Goal: Transaction & Acquisition: Purchase product/service

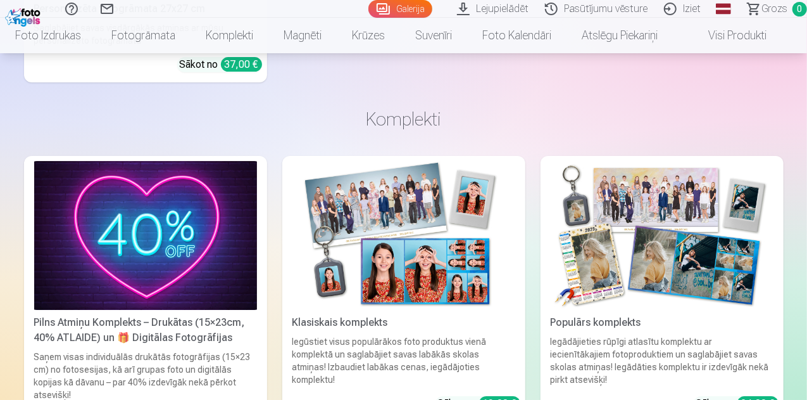
scroll to position [2090, 0]
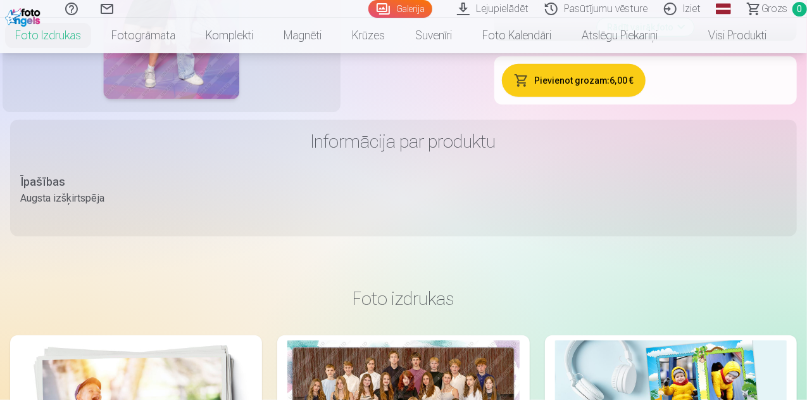
scroll to position [380, 0]
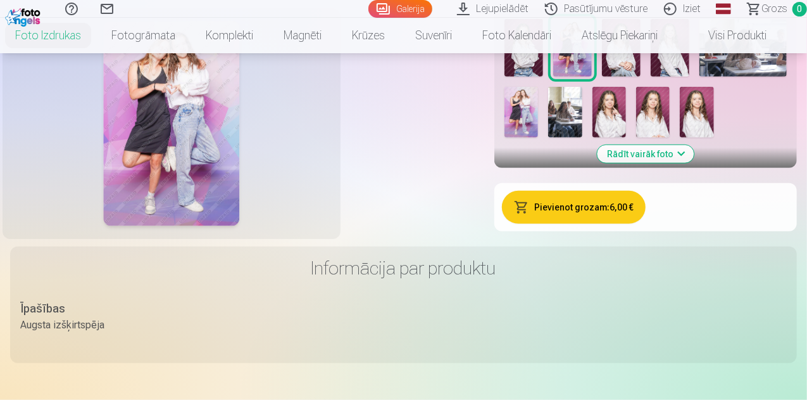
click at [543, 77] on img at bounding box center [524, 48] width 39 height 58
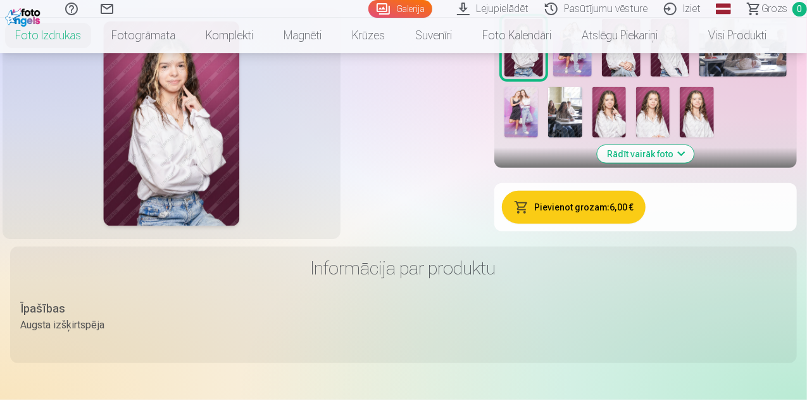
click at [592, 77] on img at bounding box center [572, 48] width 39 height 58
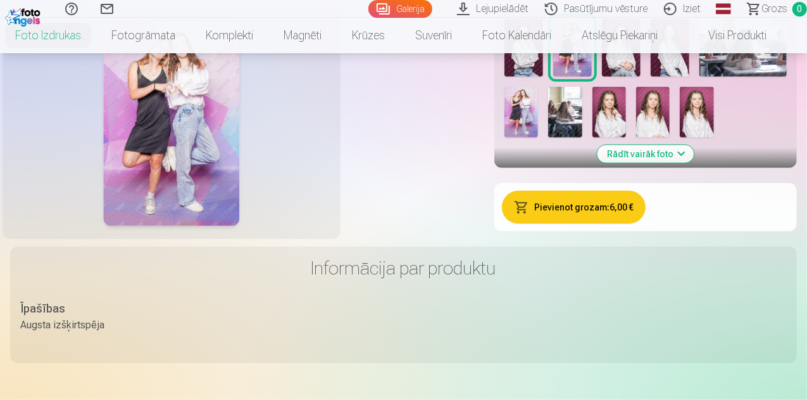
click at [695, 163] on button "Rādīt vairāk foto" at bounding box center [646, 154] width 97 height 18
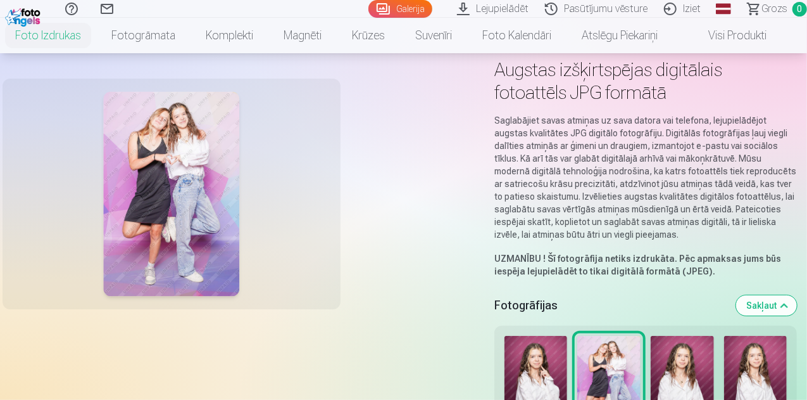
scroll to position [127, 0]
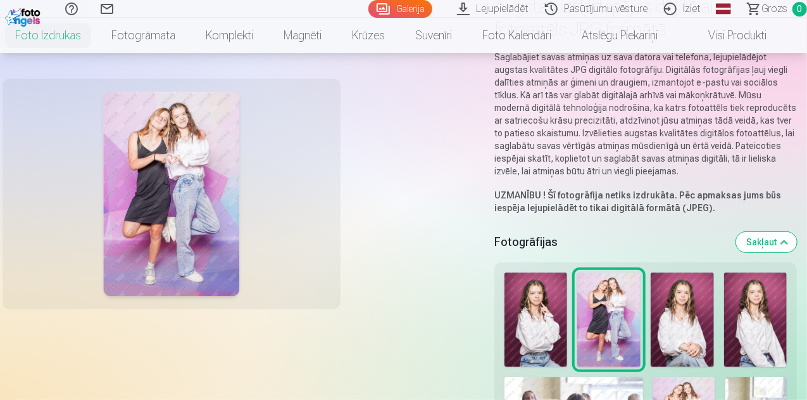
click at [371, 11] on link "Galerija" at bounding box center [401, 9] width 64 height 18
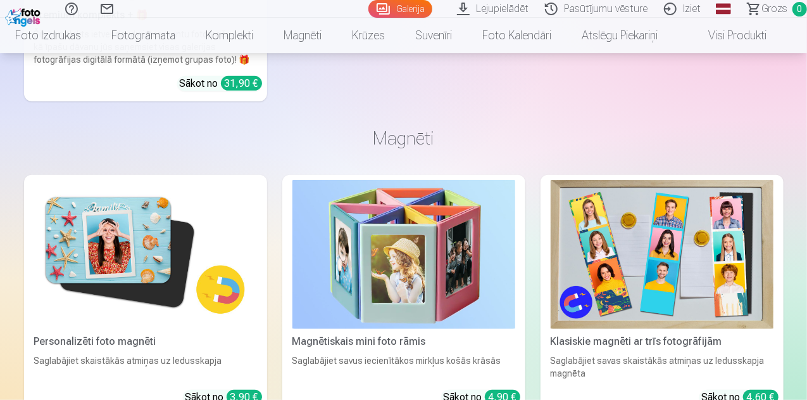
scroll to position [2723, 0]
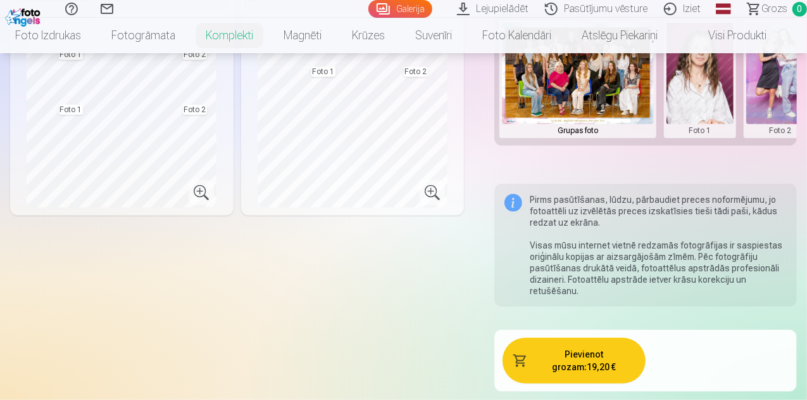
scroll to position [253, 0]
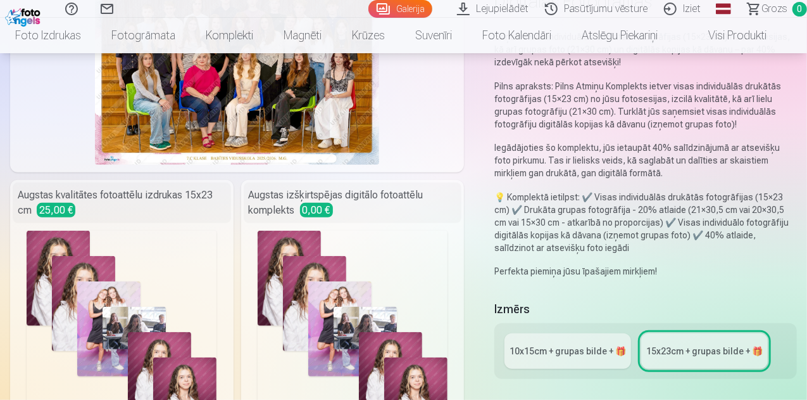
scroll to position [253, 0]
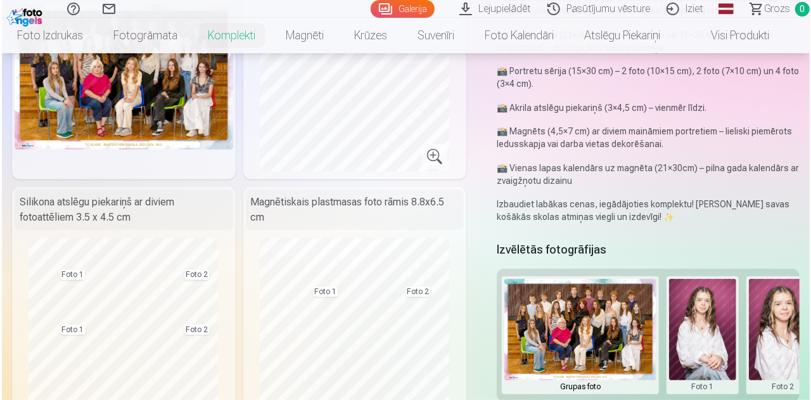
scroll to position [253, 0]
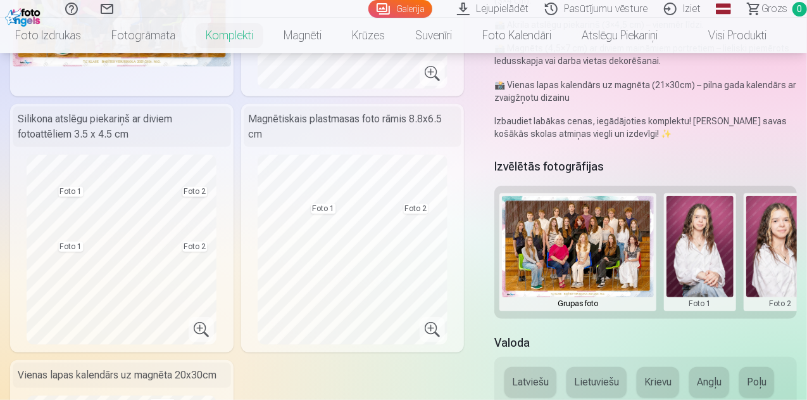
click at [712, 259] on button at bounding box center [701, 252] width 68 height 113
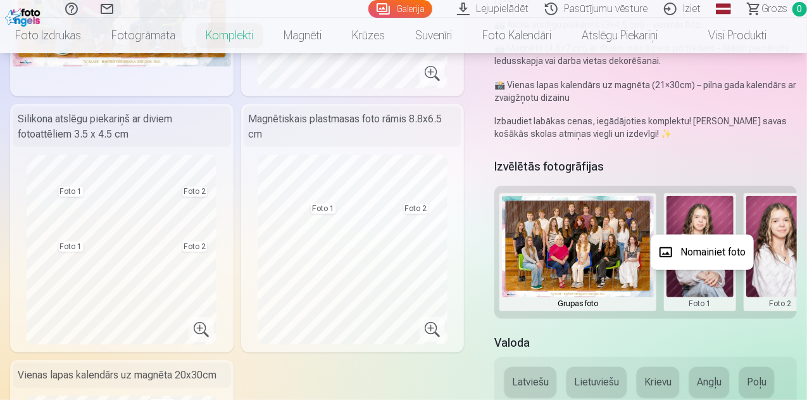
click at [708, 248] on button "Nomainiet foto" at bounding box center [702, 251] width 103 height 35
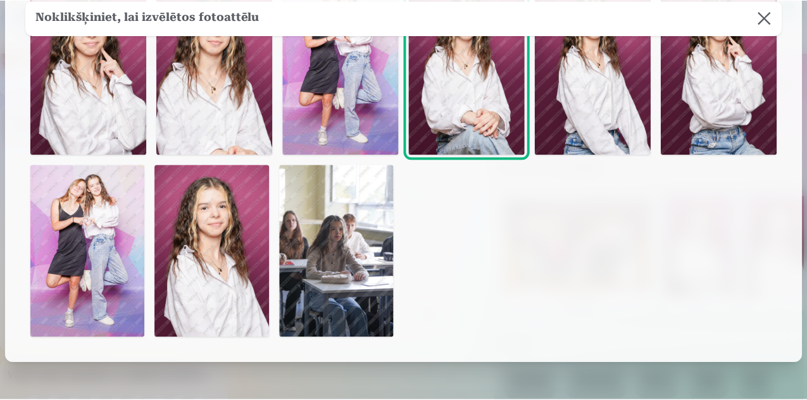
scroll to position [63, 0]
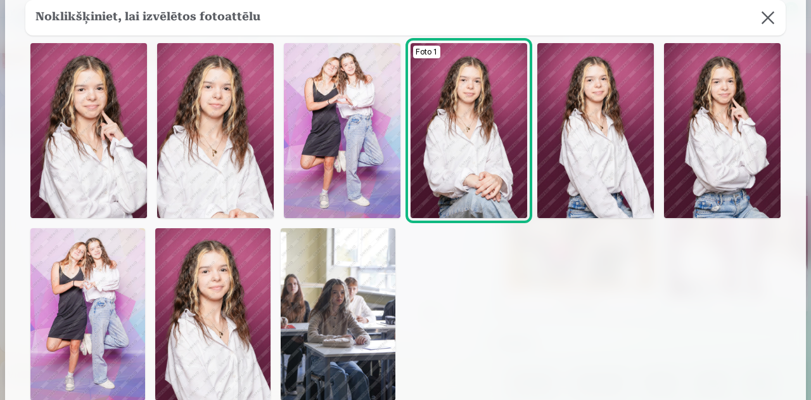
click at [221, 329] on img at bounding box center [212, 314] width 115 height 172
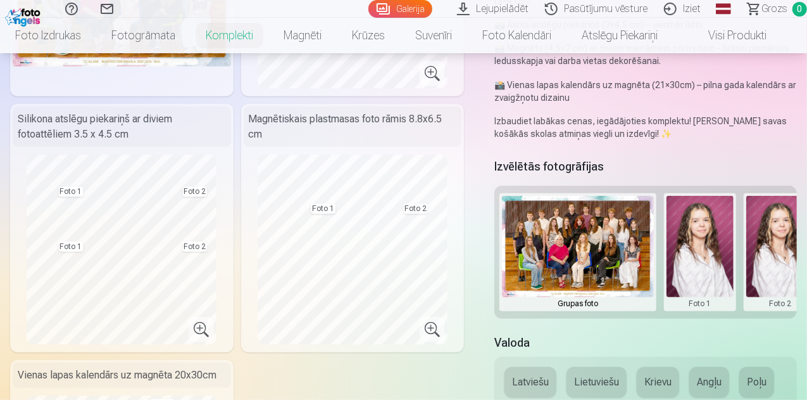
click at [765, 237] on button at bounding box center [781, 252] width 68 height 113
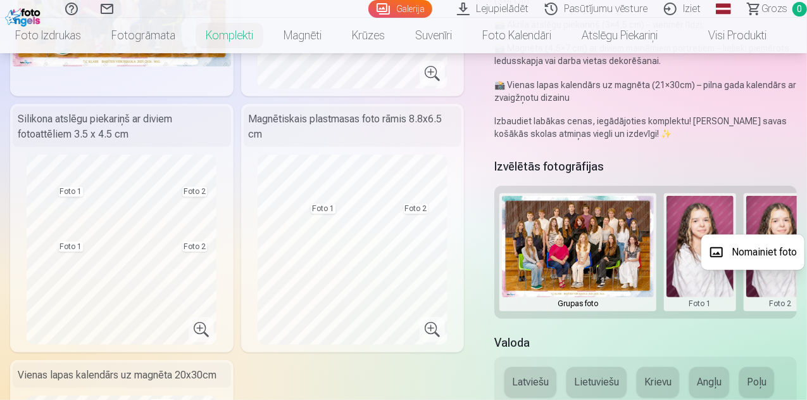
click at [770, 255] on button "Nomainiet foto" at bounding box center [753, 251] width 103 height 35
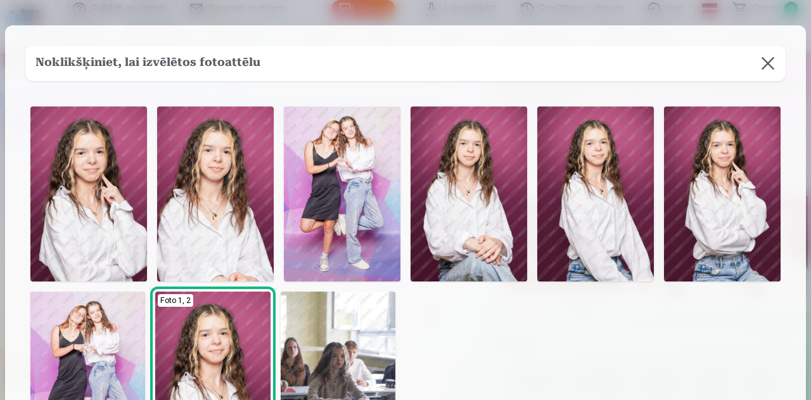
click at [349, 182] on img at bounding box center [342, 193] width 117 height 175
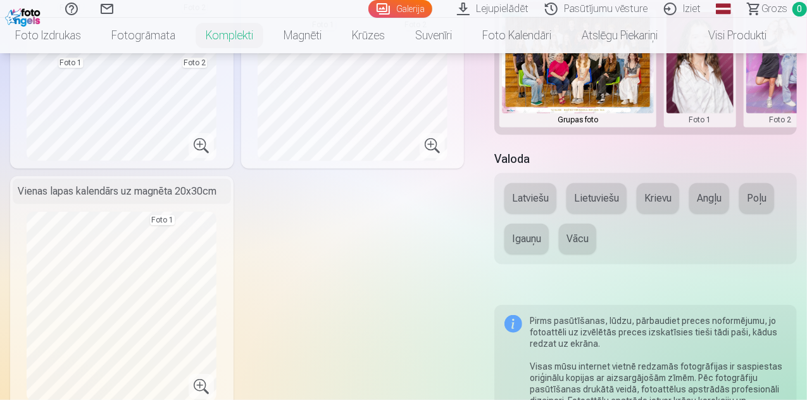
scroll to position [443, 0]
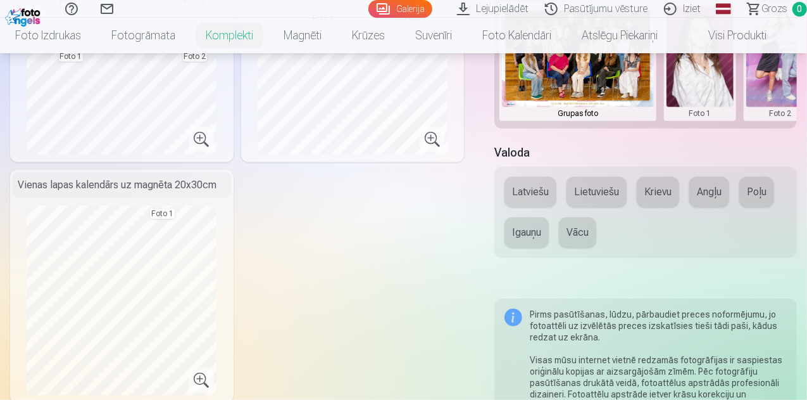
click at [536, 196] on button "Latviešu" at bounding box center [531, 192] width 52 height 30
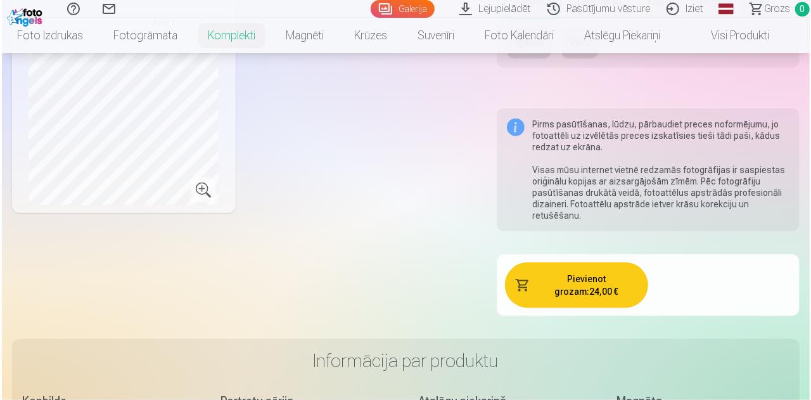
scroll to position [823, 0]
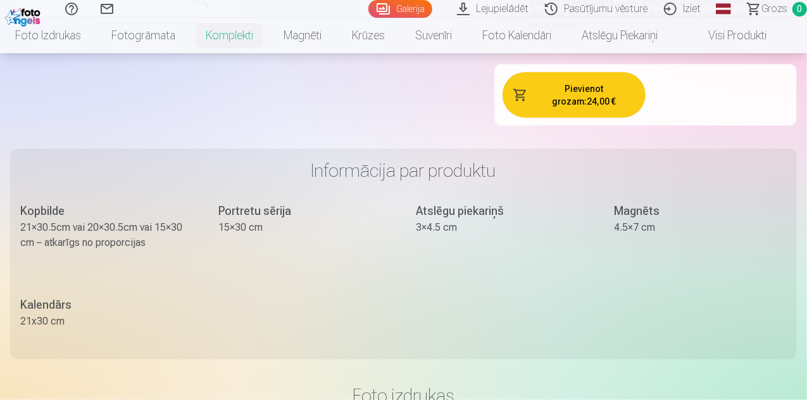
click at [558, 83] on button "Pievienot grozam : 24,00 €" at bounding box center [574, 95] width 143 height 46
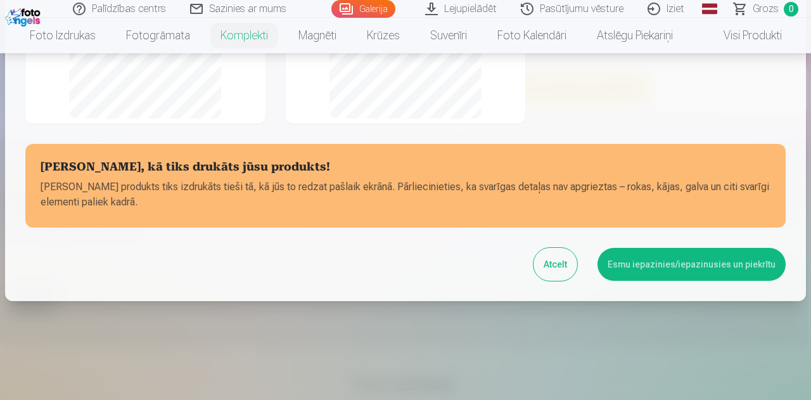
scroll to position [327, 0]
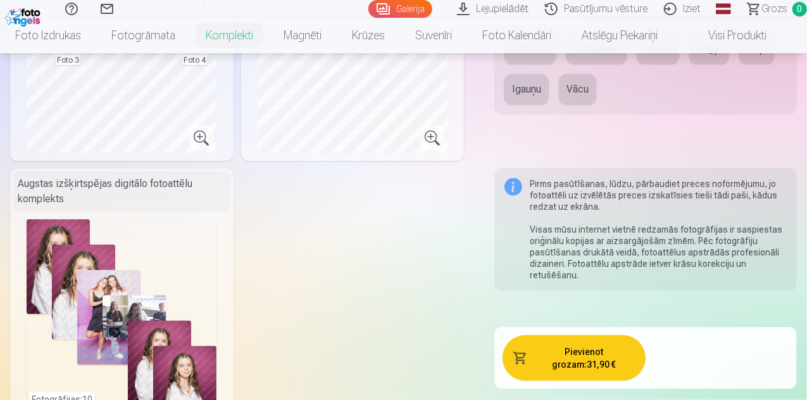
scroll to position [507, 0]
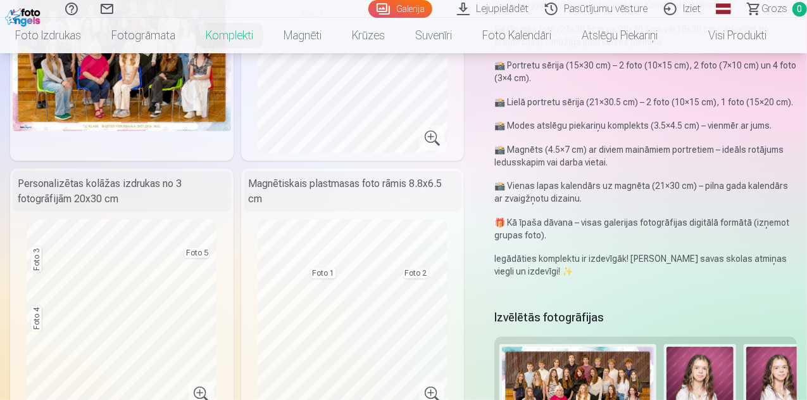
scroll to position [190, 0]
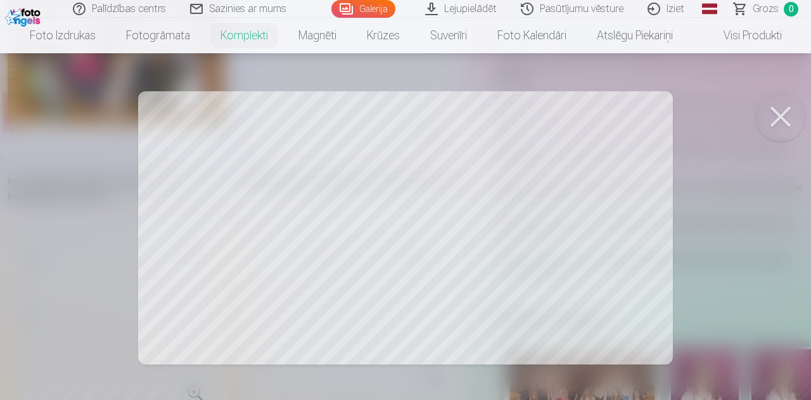
click at [781, 117] on button at bounding box center [780, 116] width 51 height 51
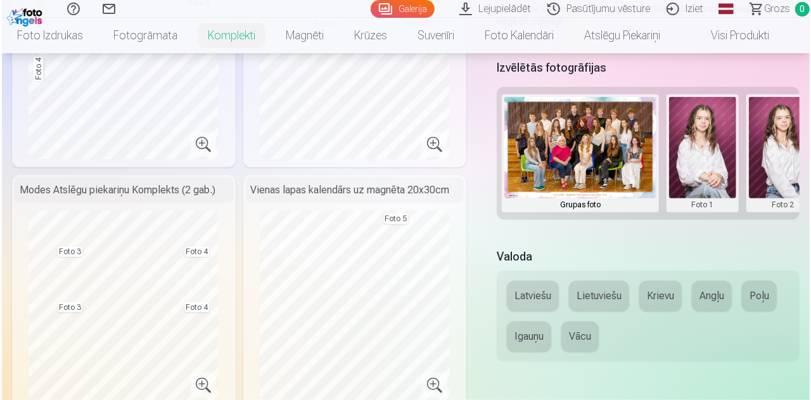
scroll to position [443, 0]
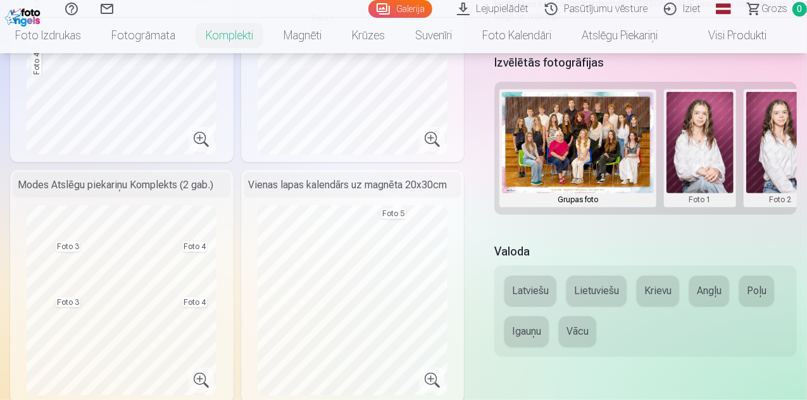
click at [775, 167] on button at bounding box center [781, 148] width 68 height 113
click at [746, 154] on button "Nomainiet foto" at bounding box center [753, 154] width 103 height 35
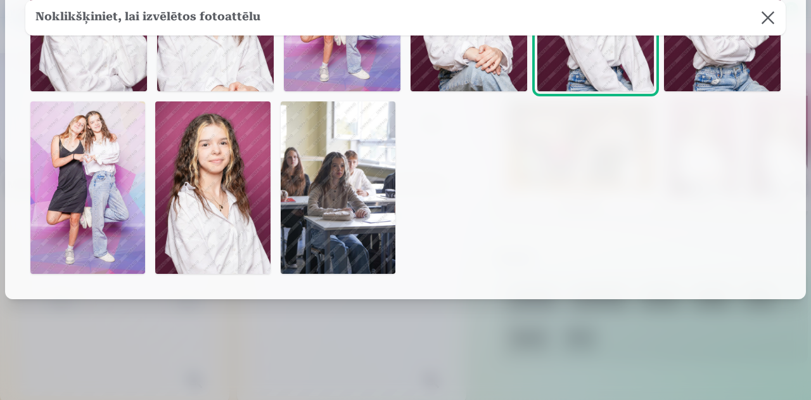
click at [230, 193] on img at bounding box center [212, 187] width 115 height 172
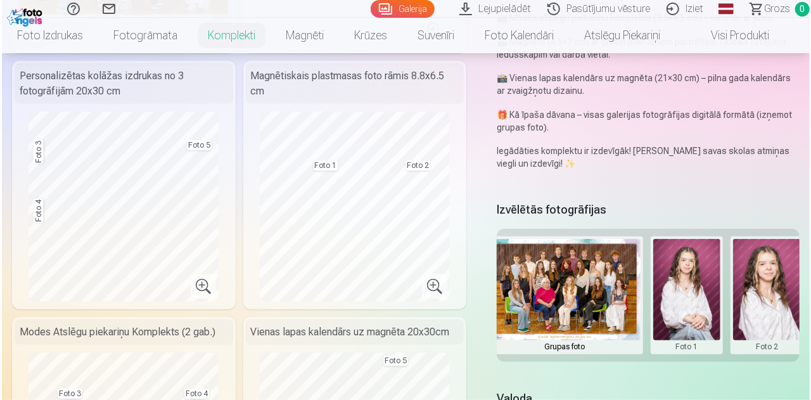
scroll to position [317, 0]
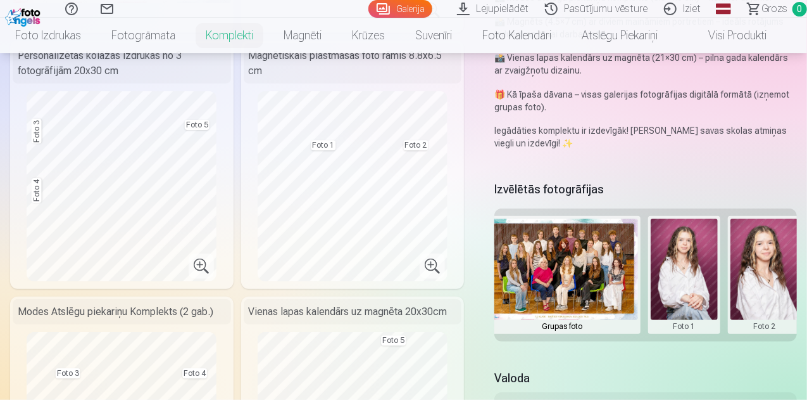
click at [683, 298] on button at bounding box center [685, 274] width 68 height 113
click at [686, 284] on button "Nomainiet foto" at bounding box center [685, 281] width 103 height 35
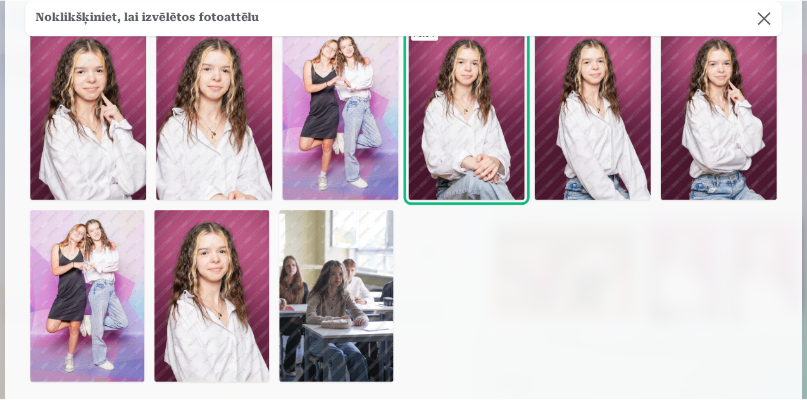
scroll to position [63, 0]
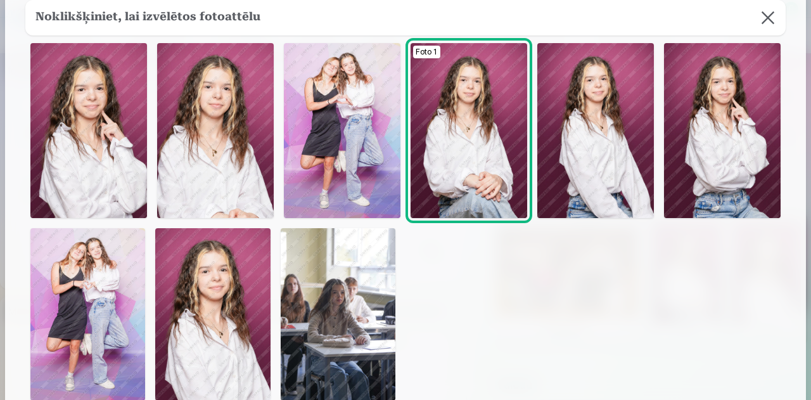
click at [337, 113] on img at bounding box center [342, 130] width 117 height 175
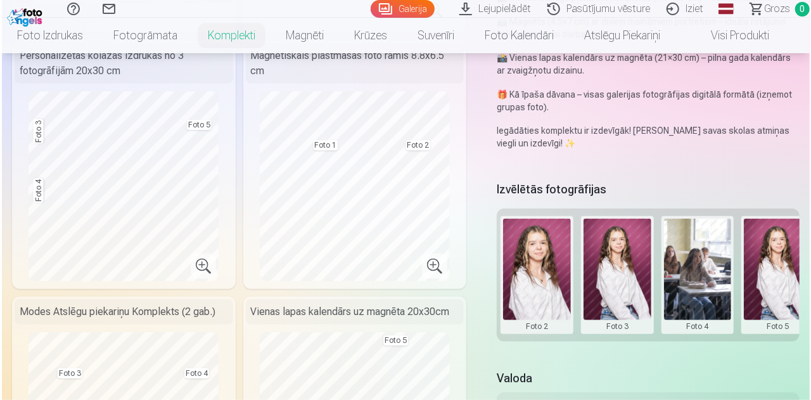
scroll to position [0, 257]
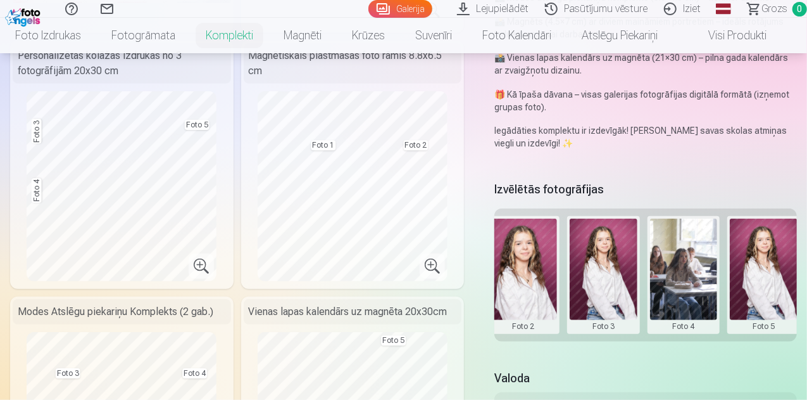
click at [605, 270] on button at bounding box center [604, 274] width 68 height 113
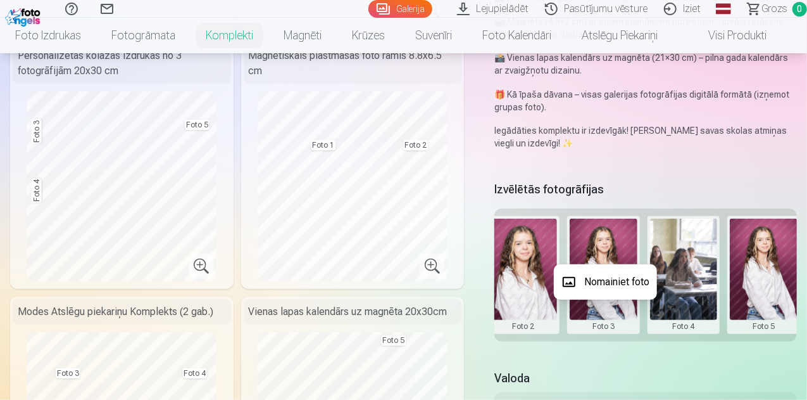
click at [608, 282] on button "Nomainiet foto" at bounding box center [605, 281] width 103 height 35
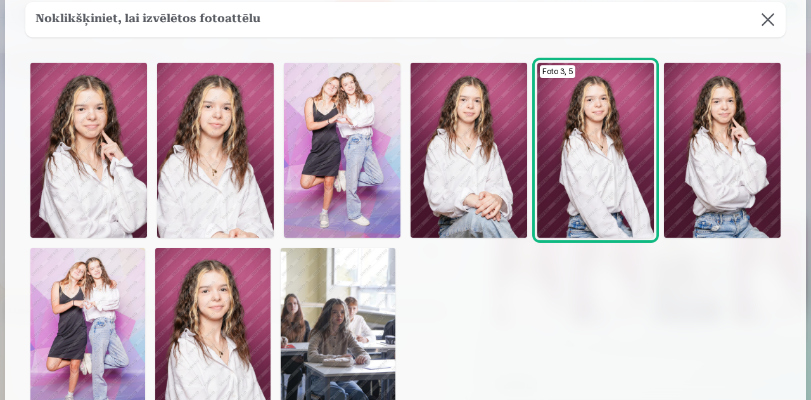
scroll to position [63, 0]
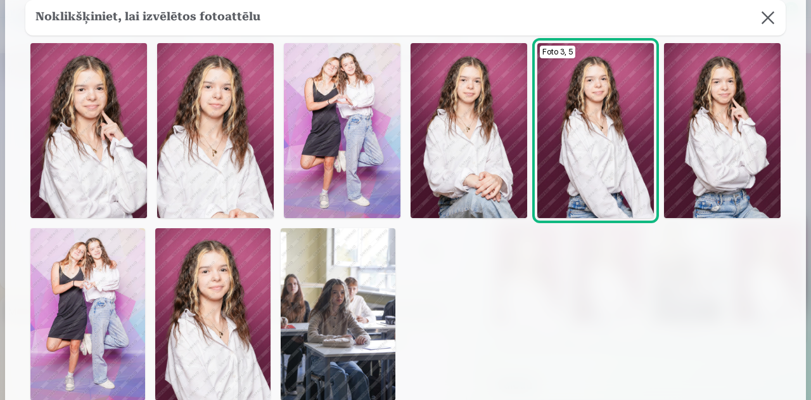
click at [477, 146] on img at bounding box center [468, 130] width 117 height 175
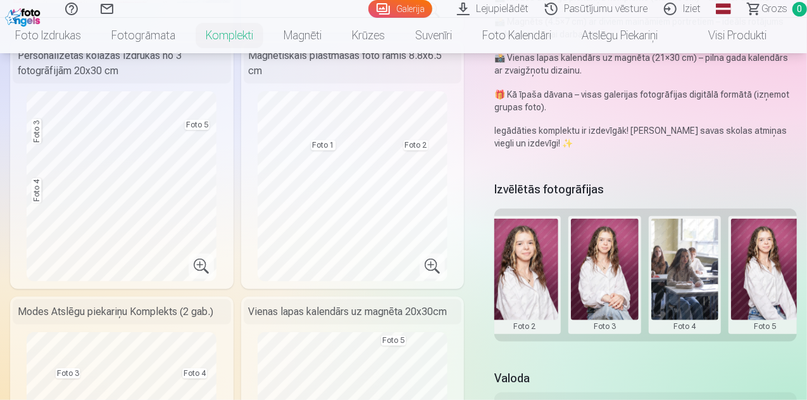
click at [697, 284] on button at bounding box center [686, 274] width 68 height 113
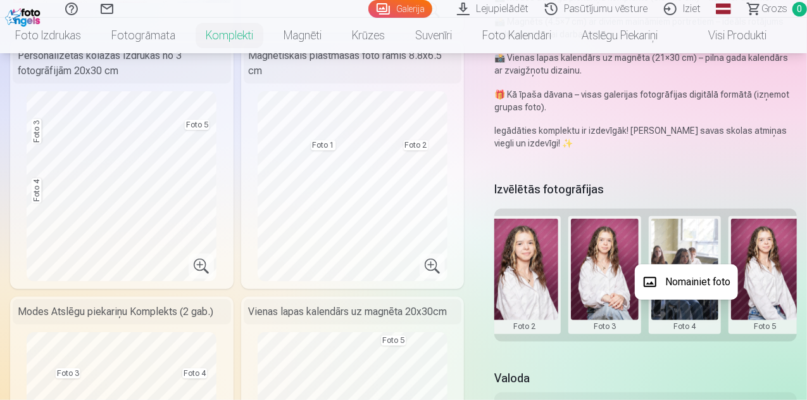
click at [697, 277] on button "Nomainiet foto" at bounding box center [686, 281] width 103 height 35
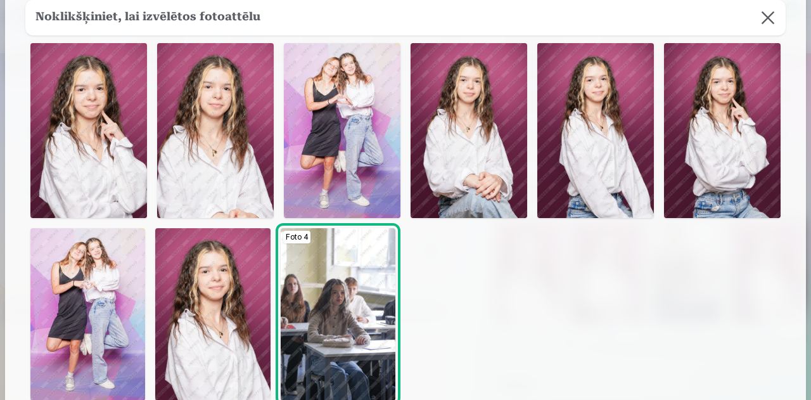
click at [372, 313] on img at bounding box center [338, 314] width 115 height 172
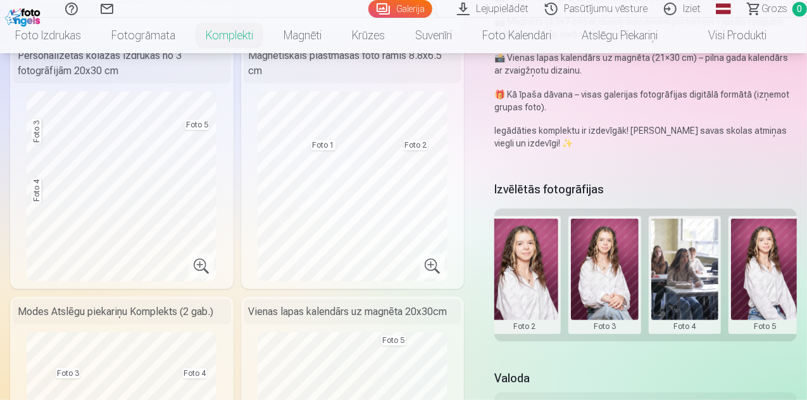
click at [768, 270] on button at bounding box center [765, 274] width 68 height 113
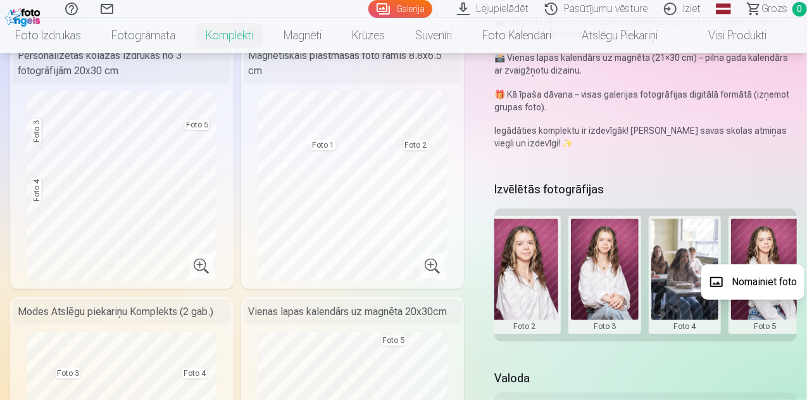
click at [754, 267] on button "Nomainiet foto" at bounding box center [753, 281] width 103 height 35
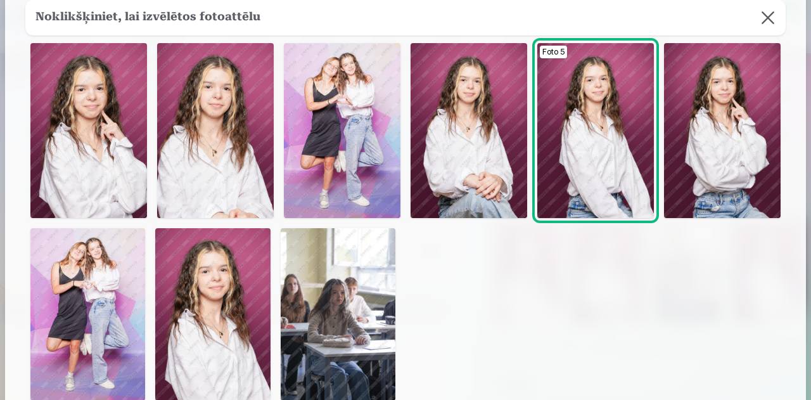
click at [102, 134] on img at bounding box center [88, 130] width 117 height 175
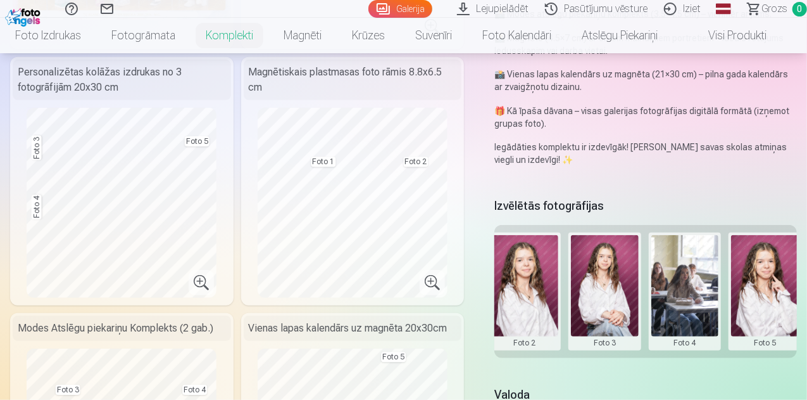
scroll to position [380, 0]
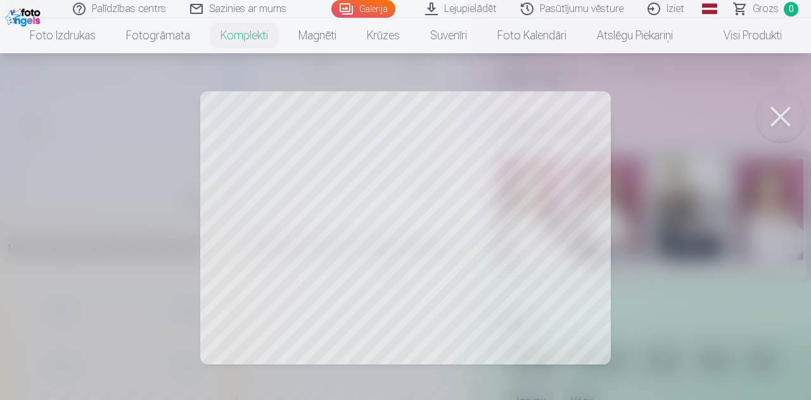
click at [775, 116] on button at bounding box center [780, 116] width 51 height 51
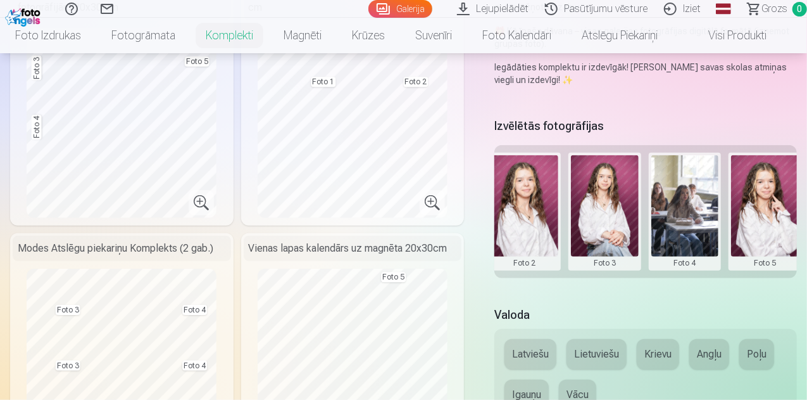
click at [688, 215] on button at bounding box center [686, 211] width 68 height 113
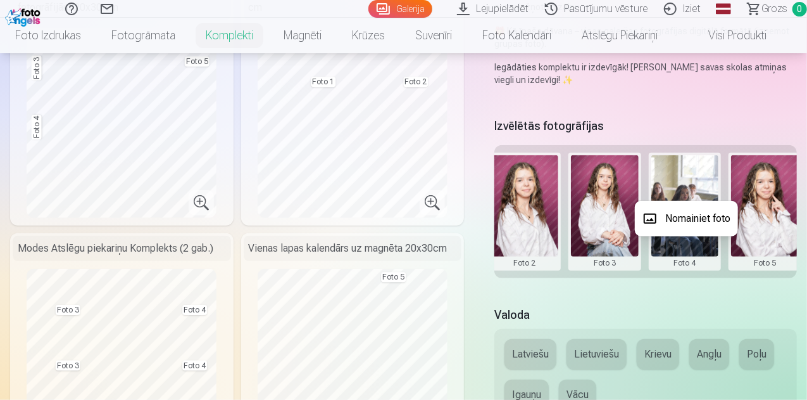
click at [686, 218] on button "Nomainiet foto" at bounding box center [686, 218] width 103 height 35
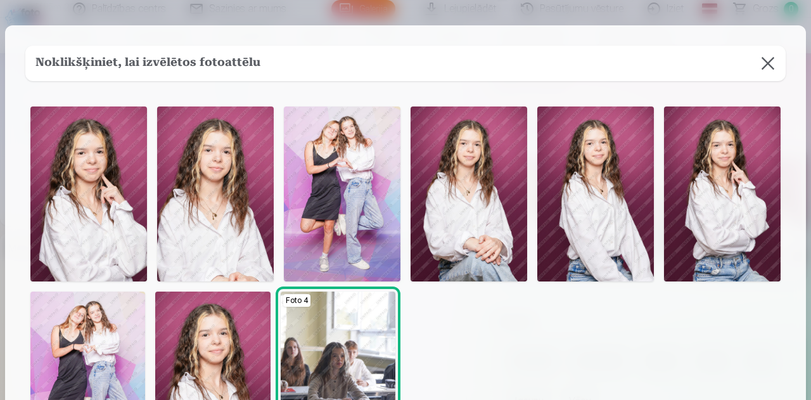
click at [93, 207] on img at bounding box center [88, 193] width 117 height 175
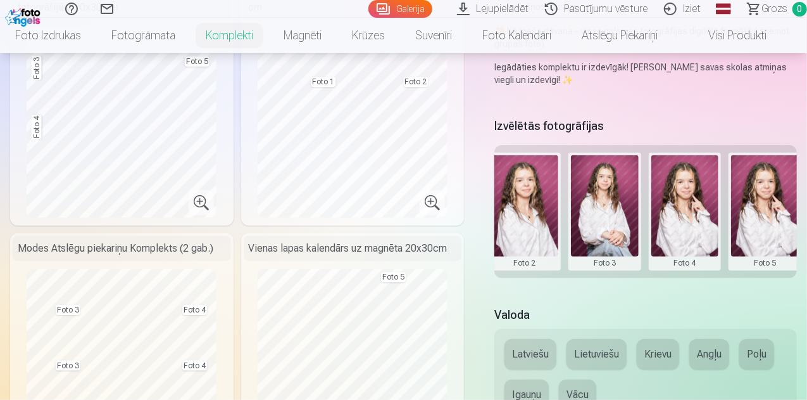
click at [762, 220] on button at bounding box center [765, 211] width 68 height 113
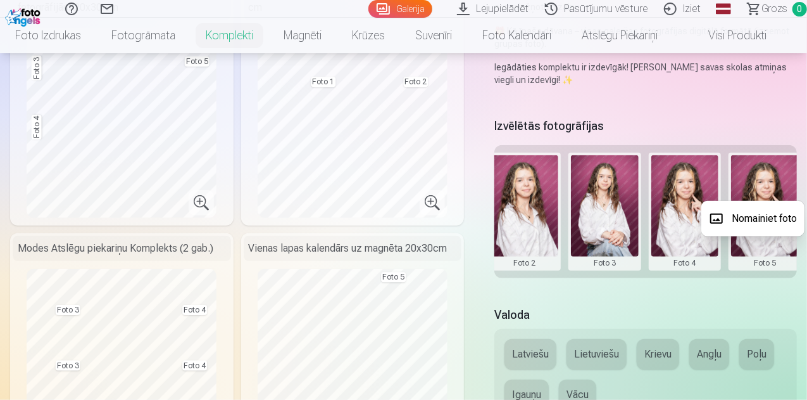
click at [762, 212] on button "Nomainiet foto" at bounding box center [753, 218] width 103 height 35
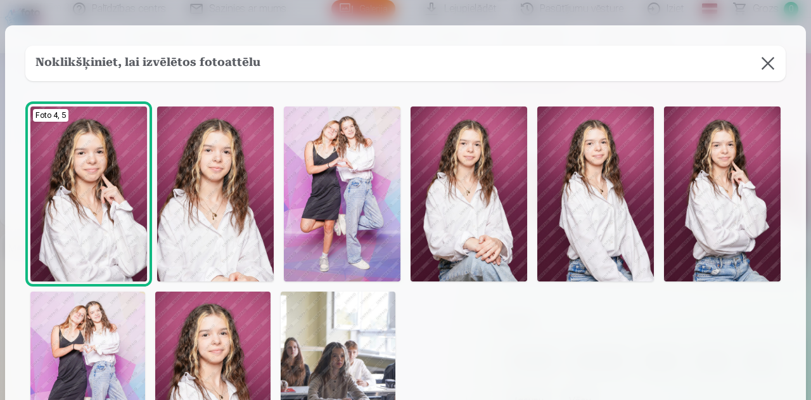
click at [339, 348] on img at bounding box center [338, 377] width 115 height 172
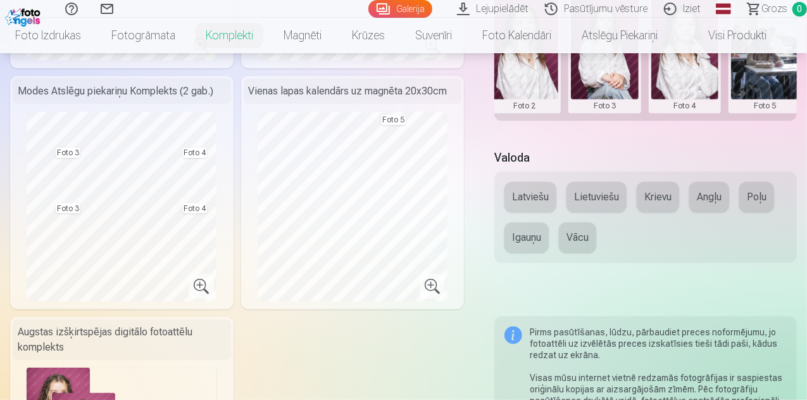
scroll to position [443, 0]
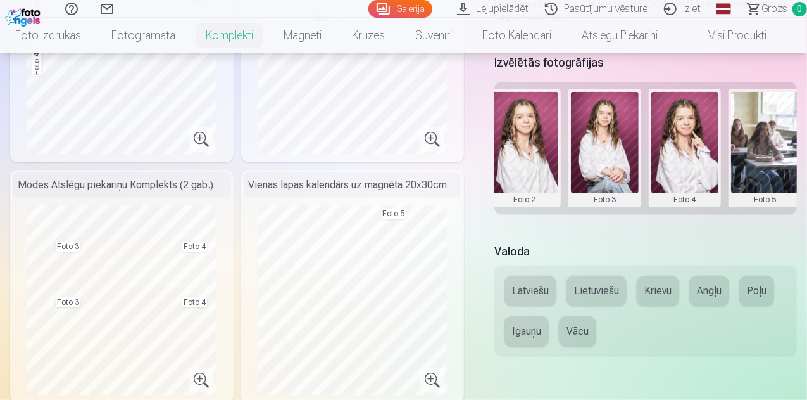
click at [533, 294] on button "Latviešu" at bounding box center [531, 290] width 52 height 30
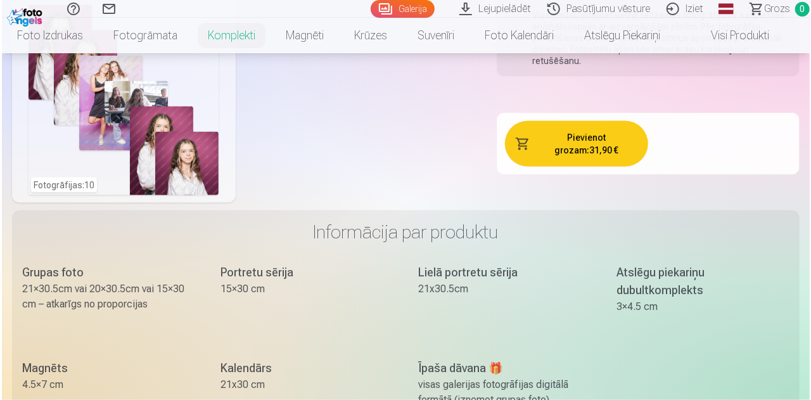
scroll to position [950, 0]
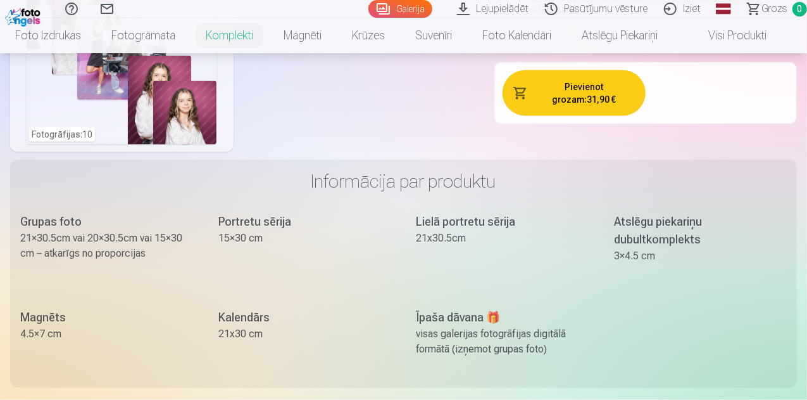
click at [553, 97] on button "Pievienot grozam : 31,90 €" at bounding box center [574, 93] width 143 height 46
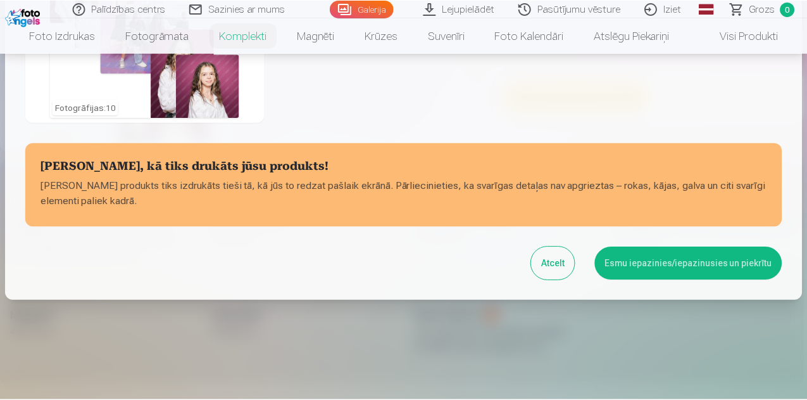
scroll to position [550, 0]
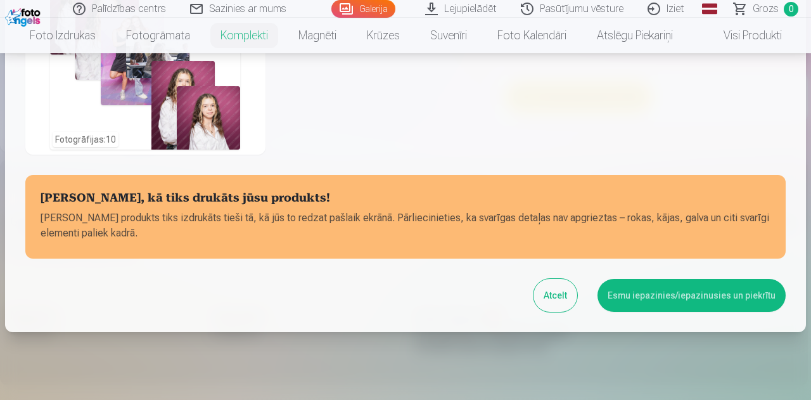
click at [643, 292] on button "Esmu iepazinies/iepazinusies un piekrītu" at bounding box center [691, 295] width 188 height 33
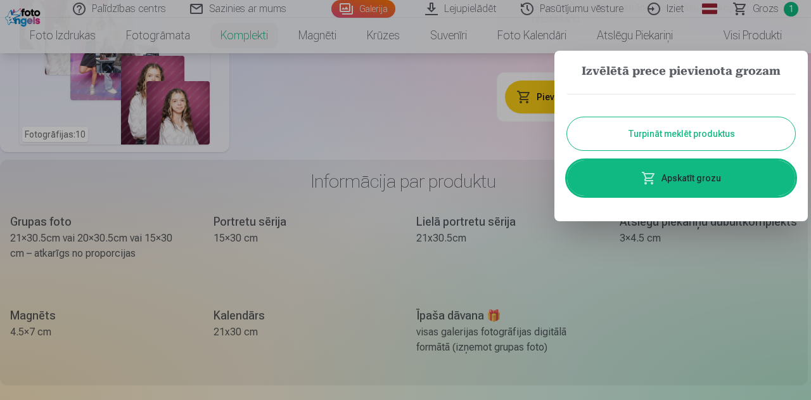
click at [643, 136] on button "Turpināt meklēt produktus" at bounding box center [681, 133] width 228 height 33
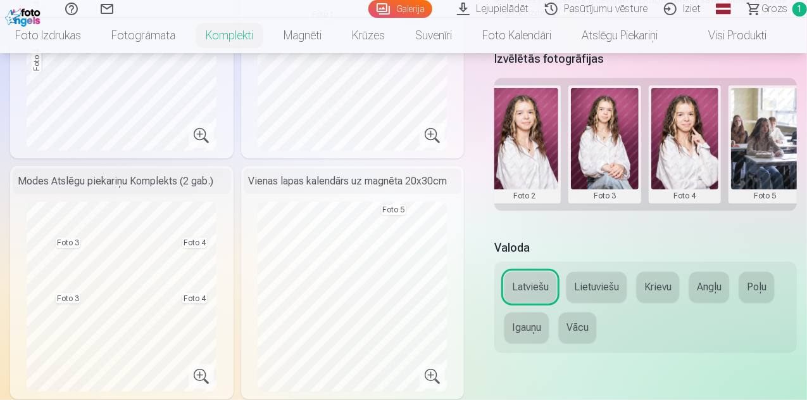
scroll to position [443, 0]
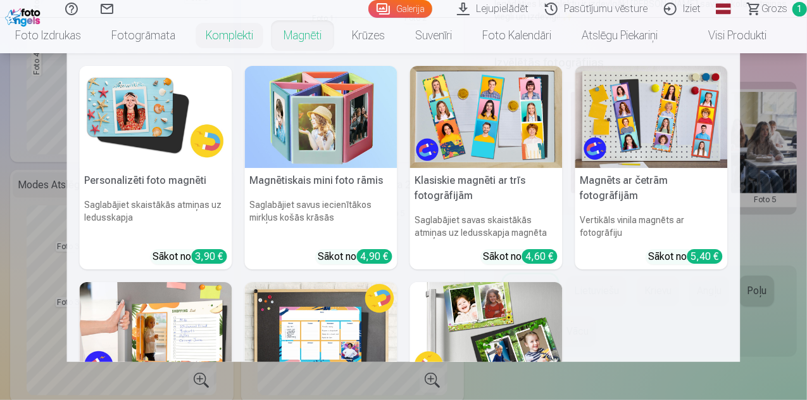
click at [319, 39] on link "Magnēti" at bounding box center [302, 35] width 68 height 35
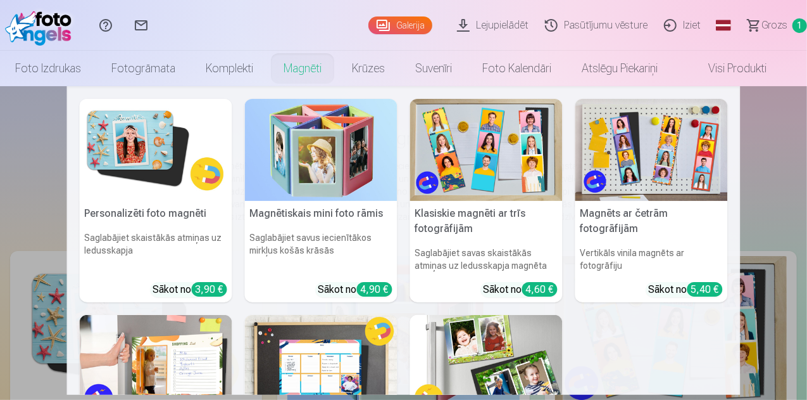
click at [143, 182] on img at bounding box center [156, 150] width 153 height 102
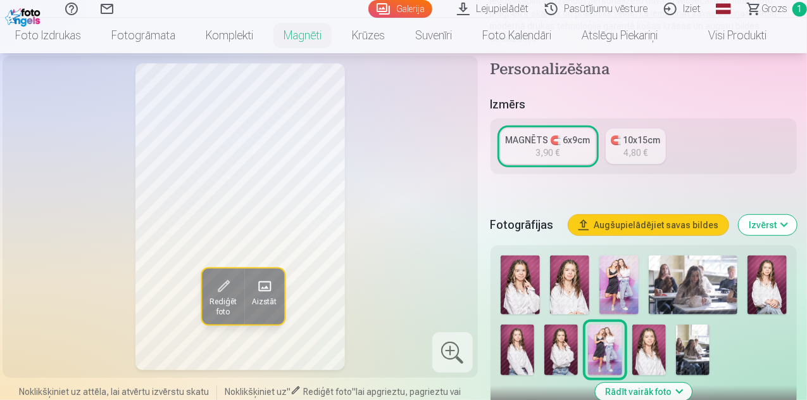
scroll to position [253, 0]
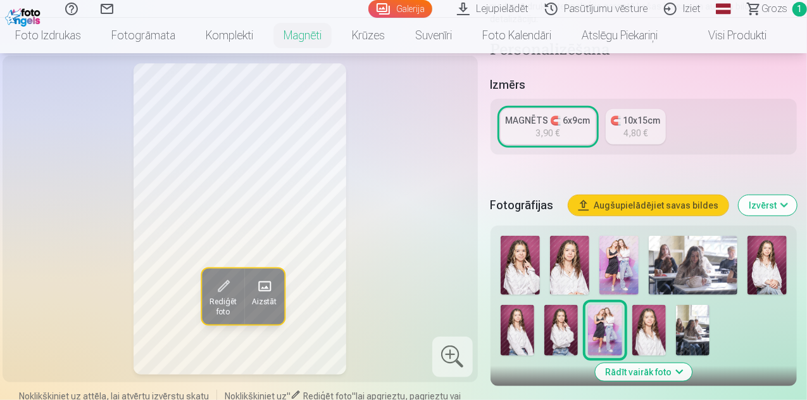
click at [659, 321] on img at bounding box center [650, 330] width 34 height 51
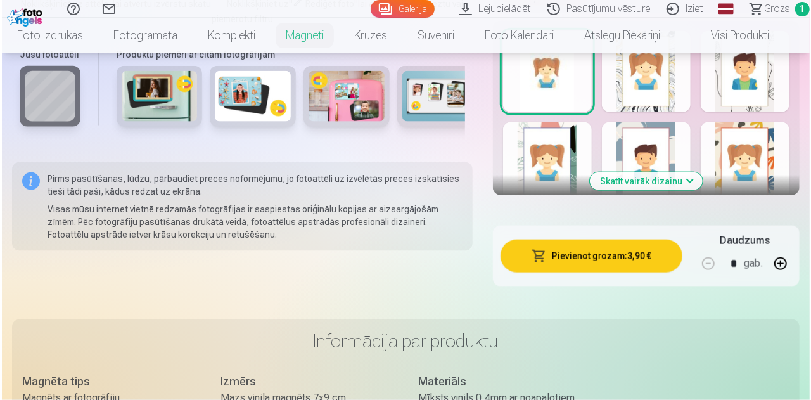
scroll to position [823, 0]
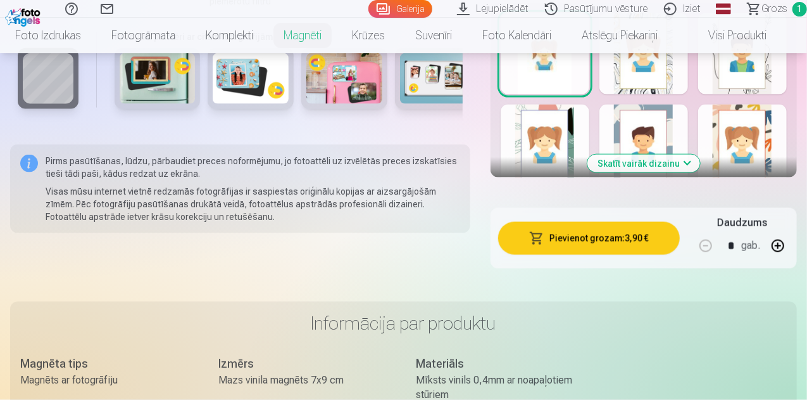
click at [543, 222] on button "Pievienot grozam : 3,90 €" at bounding box center [589, 238] width 182 height 33
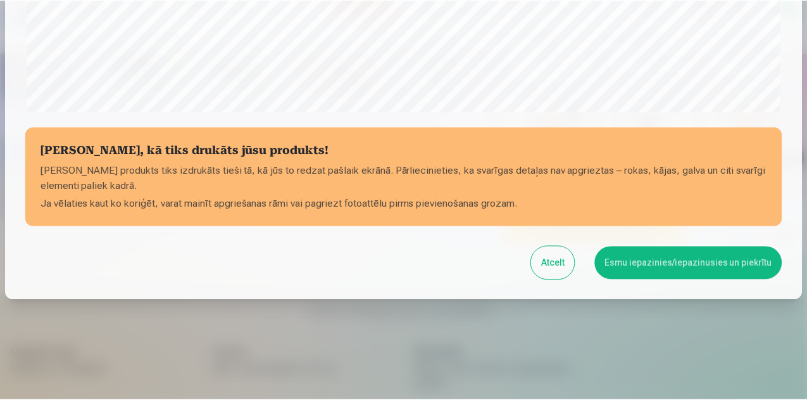
scroll to position [502, 0]
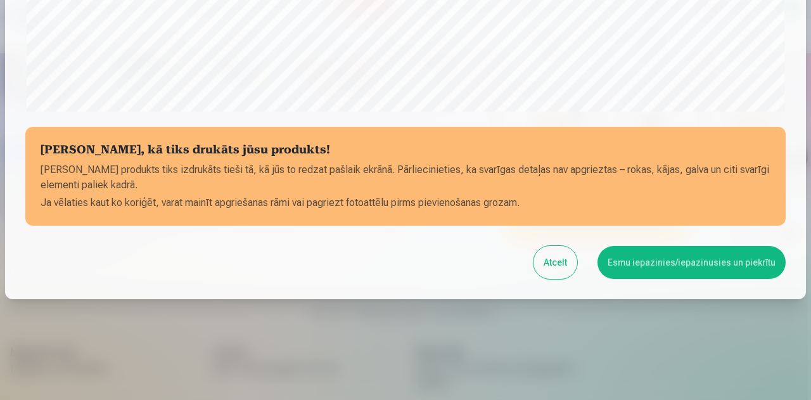
click at [628, 258] on button "Esmu iepazinies/iepazinusies un piekrītu" at bounding box center [691, 262] width 188 height 33
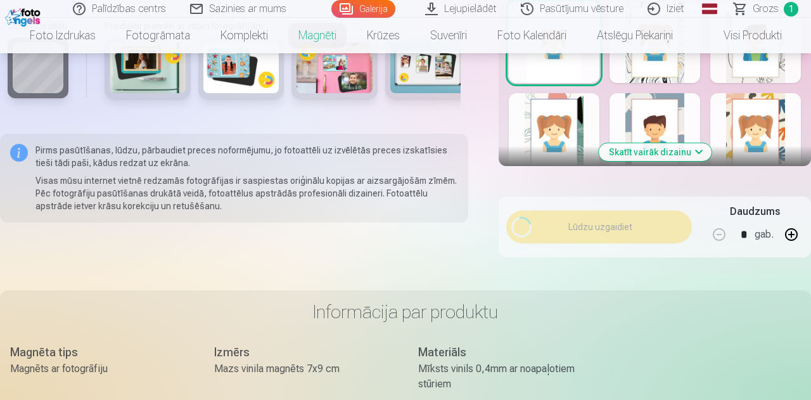
scroll to position [500, 0]
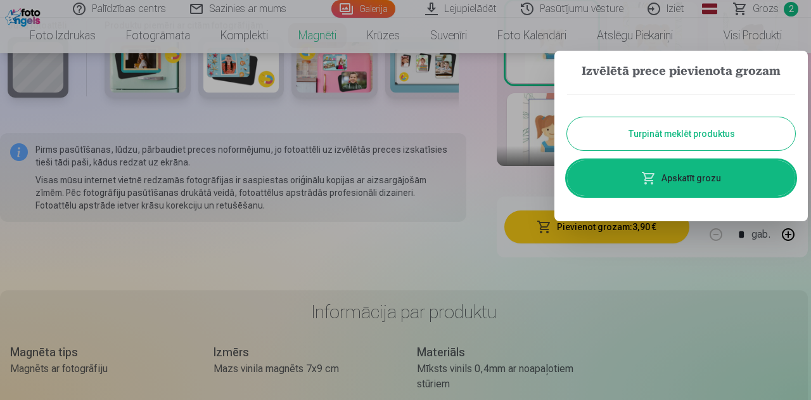
click at [643, 184] on span at bounding box center [648, 177] width 15 height 15
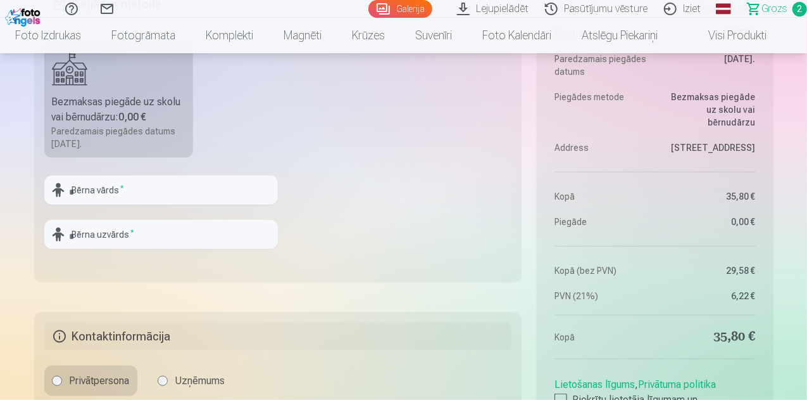
scroll to position [633, 0]
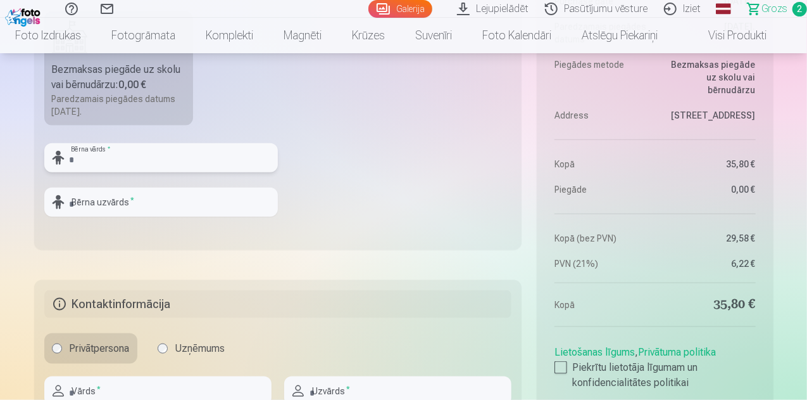
click at [79, 162] on input "text" at bounding box center [161, 157] width 234 height 29
type input "****"
click at [75, 203] on input "text" at bounding box center [161, 201] width 234 height 29
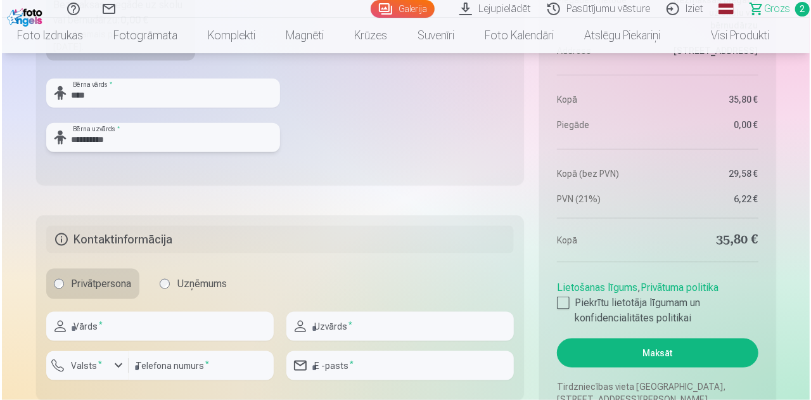
scroll to position [823, 0]
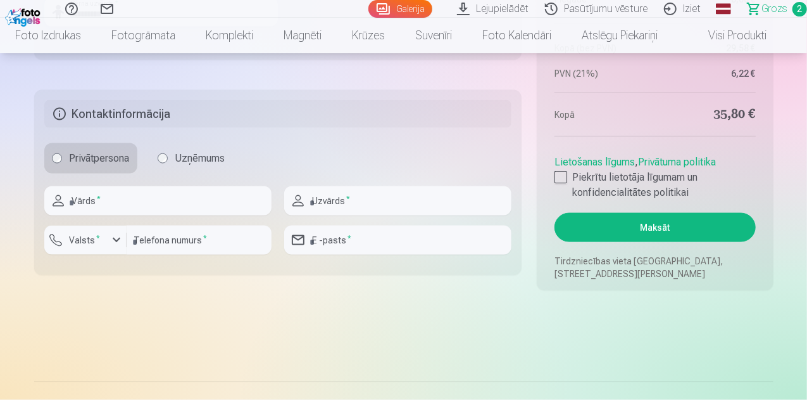
type input "**********"
click at [111, 203] on input "text" at bounding box center [157, 200] width 227 height 29
type input "*******"
click at [360, 197] on input "text" at bounding box center [397, 200] width 227 height 29
type input "**********"
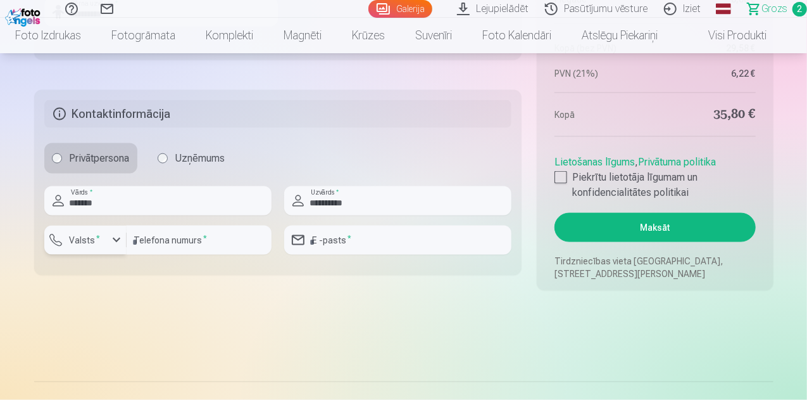
click at [117, 241] on div "button" at bounding box center [116, 239] width 15 height 15
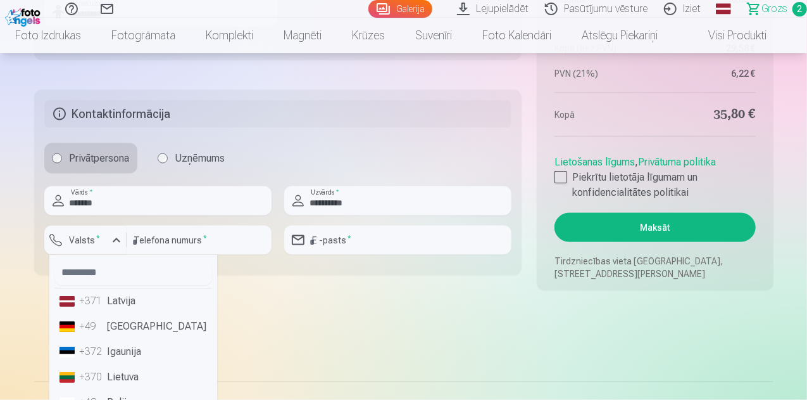
click at [124, 305] on li "+371 Latvija" at bounding box center [133, 300] width 158 height 25
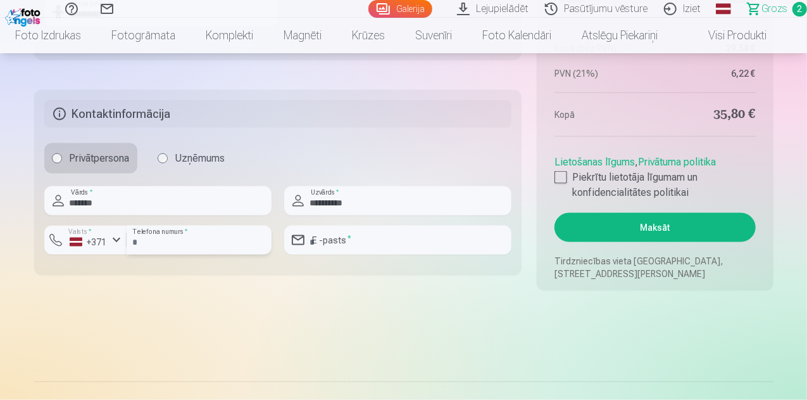
click at [189, 239] on input "number" at bounding box center [199, 239] width 145 height 29
type input "********"
click at [321, 237] on input "email" at bounding box center [397, 239] width 227 height 29
type input "**********"
click at [560, 175] on div at bounding box center [561, 177] width 13 height 13
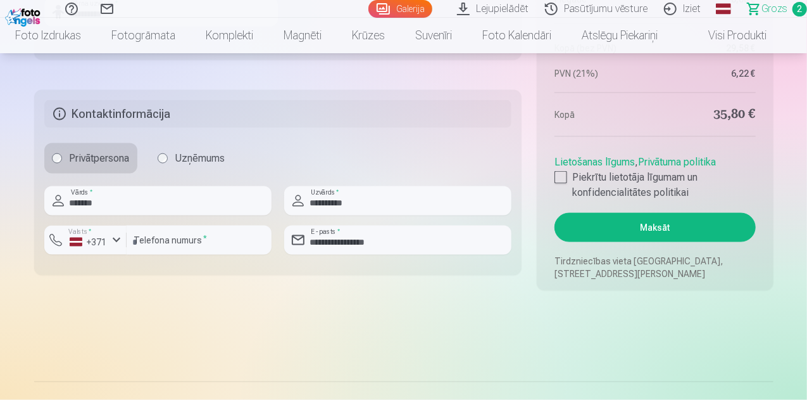
click at [651, 230] on button "Maksāt" at bounding box center [655, 227] width 201 height 29
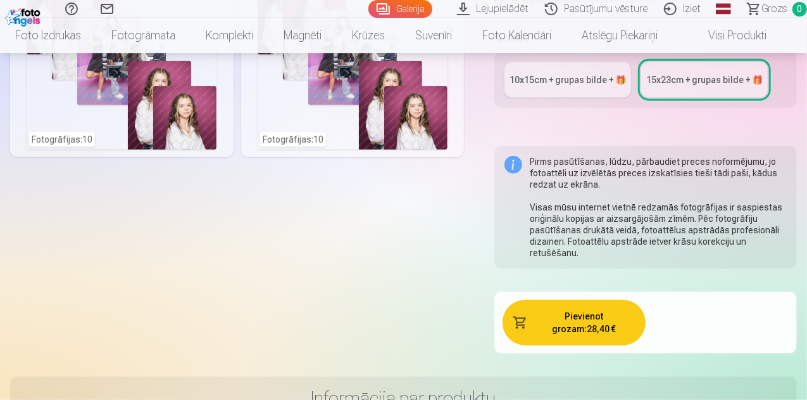
scroll to position [443, 0]
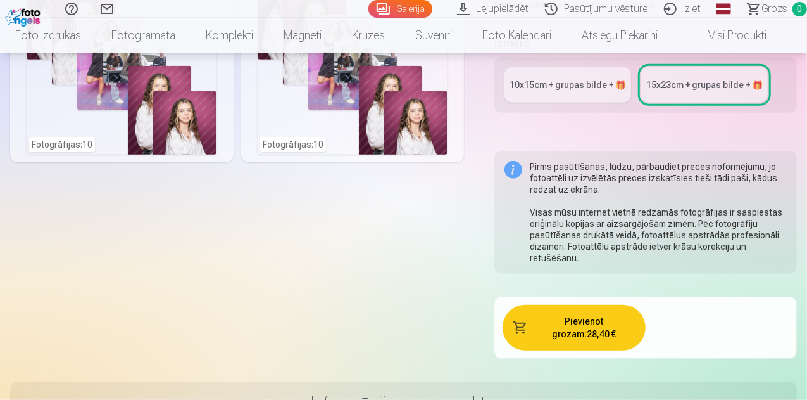
click at [569, 82] on div "10x15сm + grupas bilde + 🎁" at bounding box center [568, 85] width 117 height 13
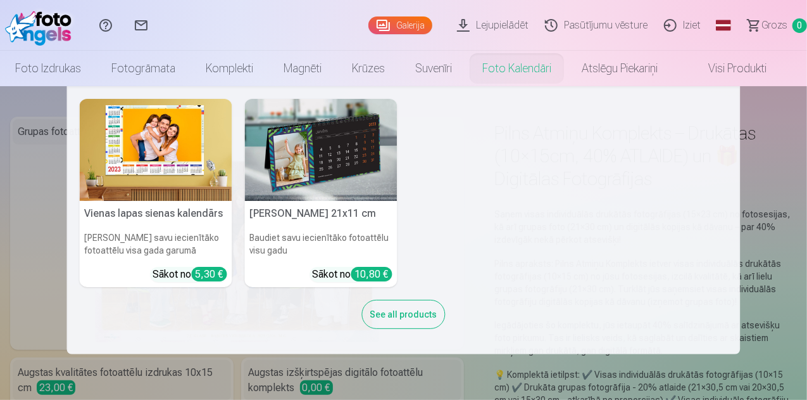
click at [766, 173] on nav "Vienas lapas sienas [PERSON_NAME] savu iecienītāko fotoattēlu visa gada garumā …" at bounding box center [403, 220] width 807 height 268
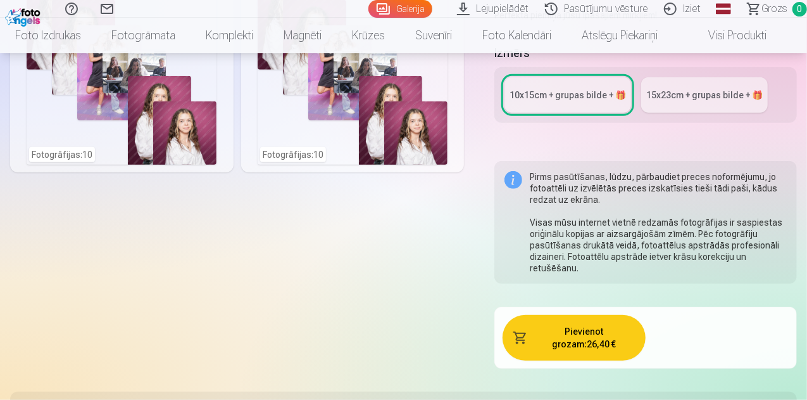
scroll to position [443, 0]
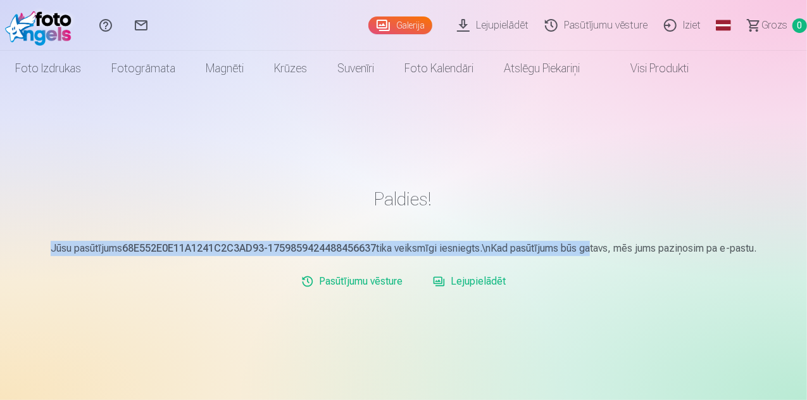
drag, startPoint x: 48, startPoint y: 250, endPoint x: 588, endPoint y: 253, distance: 539.5
click at [588, 253] on p "Jūsu pasūtījums 68E552E0E11A1241C2C3AD93-1759859424488456637 tika veiksmīgi ies…" at bounding box center [404, 248] width 740 height 15
click at [471, 280] on link "Lejupielādēt" at bounding box center [469, 280] width 83 height 25
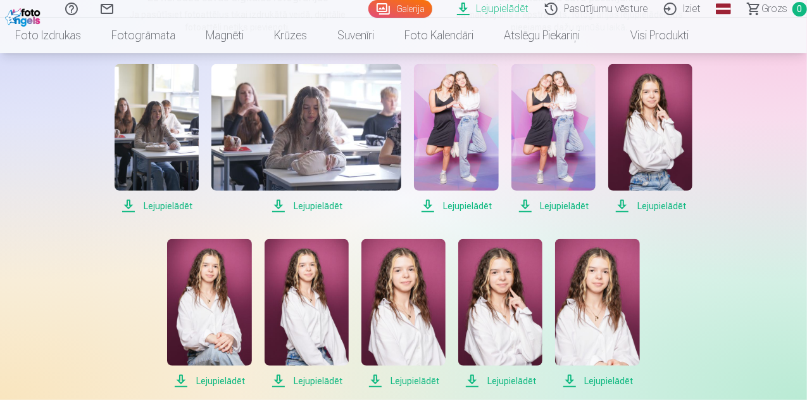
scroll to position [253, 0]
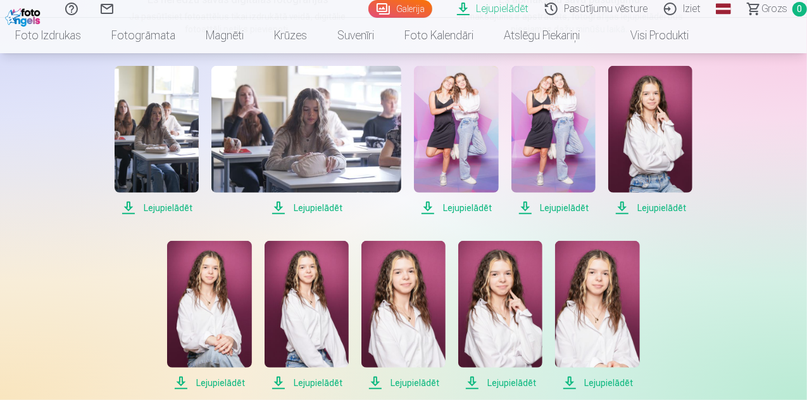
click at [167, 210] on span "Lejupielādēt" at bounding box center [157, 207] width 84 height 15
drag, startPoint x: 303, startPoint y: 208, endPoint x: 355, endPoint y: 209, distance: 51.9
click at [303, 207] on span "Lejupielādēt" at bounding box center [306, 207] width 190 height 15
drag, startPoint x: 460, startPoint y: 206, endPoint x: 516, endPoint y: 207, distance: 56.4
click at [460, 206] on span "Lejupielādēt" at bounding box center [456, 207] width 84 height 15
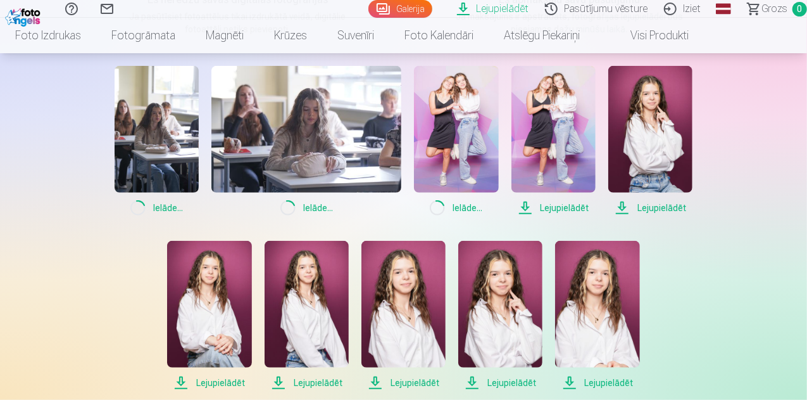
drag, startPoint x: 560, startPoint y: 205, endPoint x: 574, endPoint y: 206, distance: 14.1
click at [560, 205] on span "Lejupielādēt" at bounding box center [554, 207] width 84 height 15
click at [655, 206] on span "Lejupielādēt" at bounding box center [651, 207] width 84 height 15
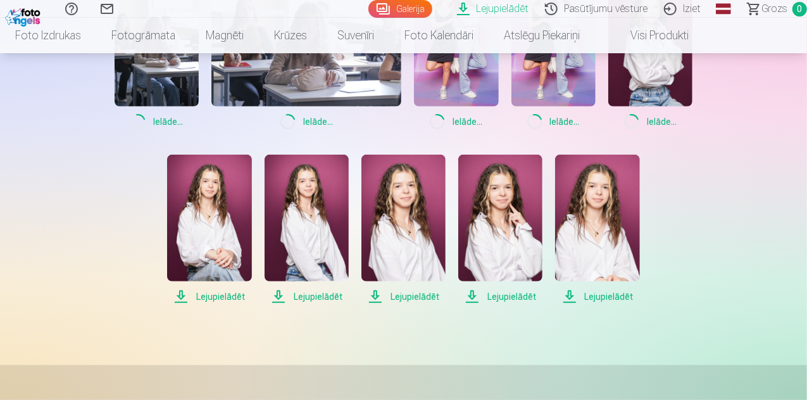
scroll to position [443, 0]
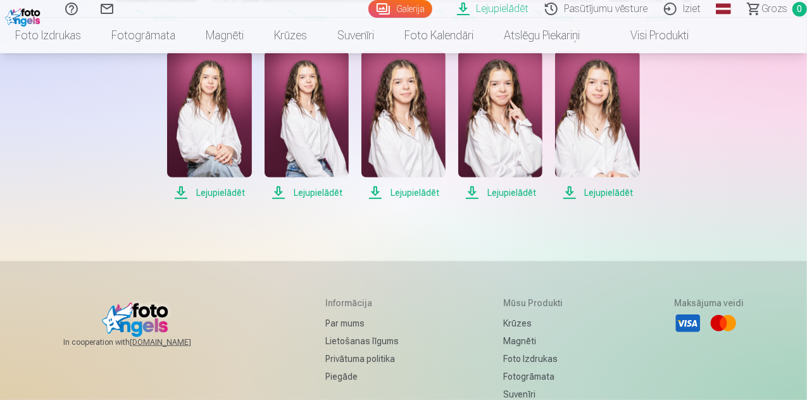
click at [218, 191] on span "Lejupielādēt" at bounding box center [209, 192] width 84 height 15
click at [309, 191] on span "Lejupielādēt" at bounding box center [307, 192] width 84 height 15
click at [409, 192] on span "Lejupielādēt" at bounding box center [404, 192] width 84 height 15
drag, startPoint x: 505, startPoint y: 192, endPoint x: 519, endPoint y: 194, distance: 14.8
click at [504, 192] on span "Lejupielādēt" at bounding box center [500, 192] width 84 height 15
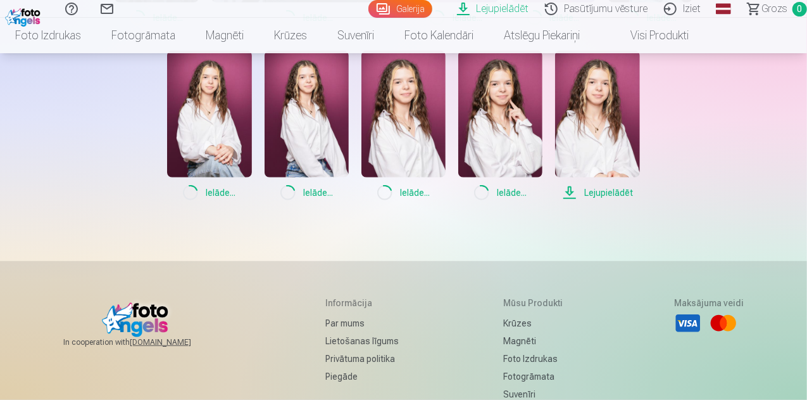
click at [603, 191] on span "Lejupielādēt" at bounding box center [597, 192] width 84 height 15
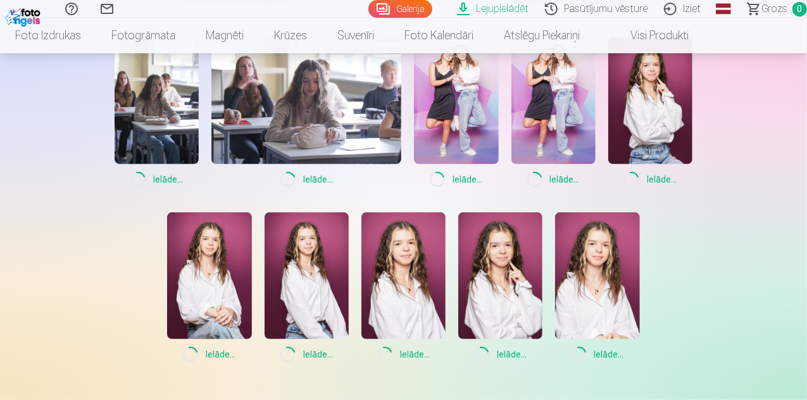
scroll to position [253, 0]
